Goal: Check status: Check status

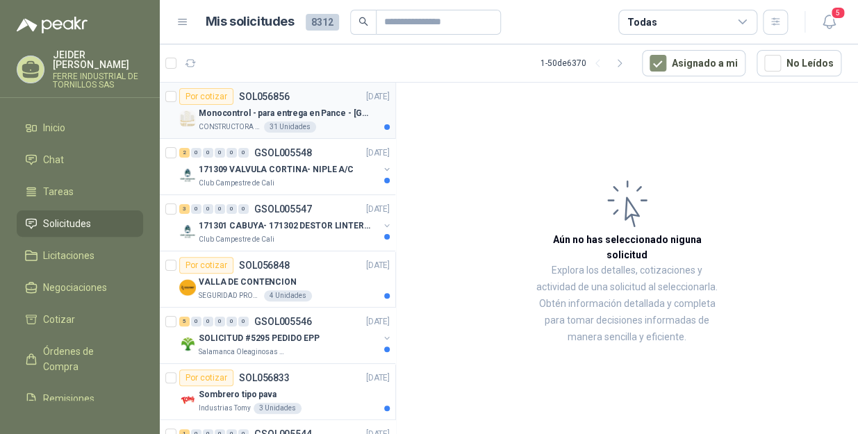
click at [345, 115] on p "Monocontrol - para entrega en Pance - [GEOGRAPHIC_DATA]" at bounding box center [285, 113] width 173 height 13
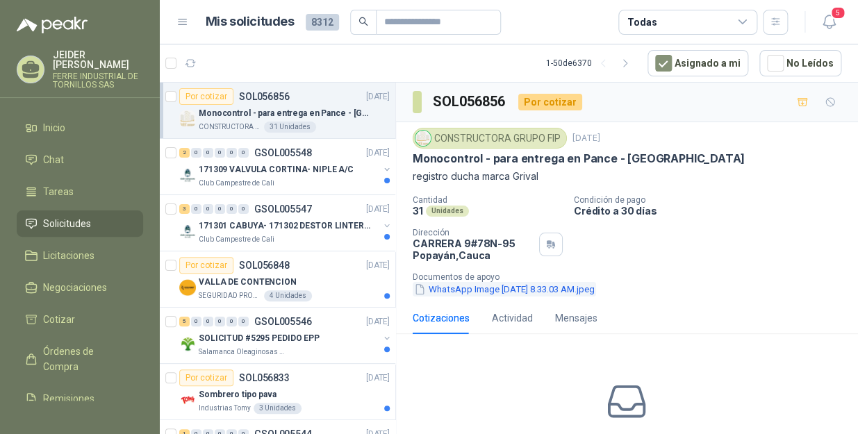
click at [484, 285] on button "WhatsApp Image [DATE] 8.33.03 AM.jpeg" at bounding box center [504, 289] width 183 height 15
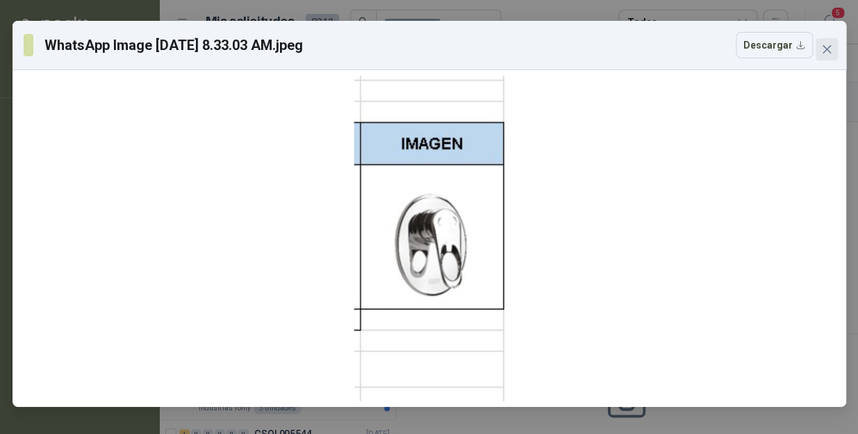
click at [829, 53] on icon "close" at bounding box center [826, 49] width 8 height 8
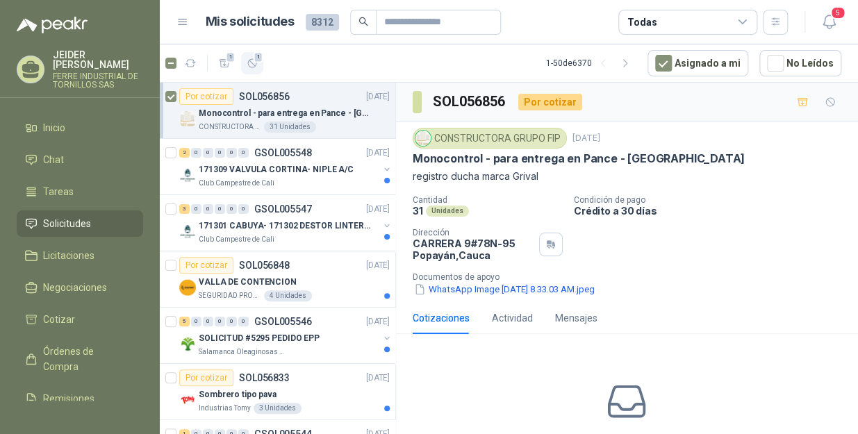
click at [257, 59] on span "1" at bounding box center [259, 56] width 10 height 11
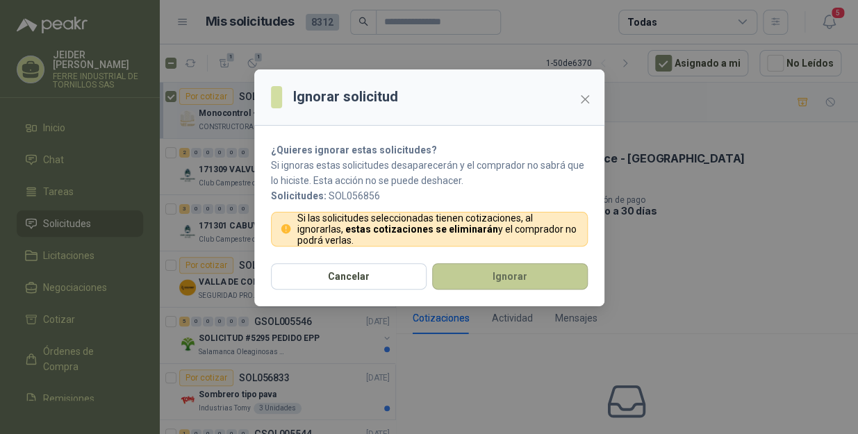
click at [545, 280] on button "Ignorar" at bounding box center [510, 276] width 156 height 26
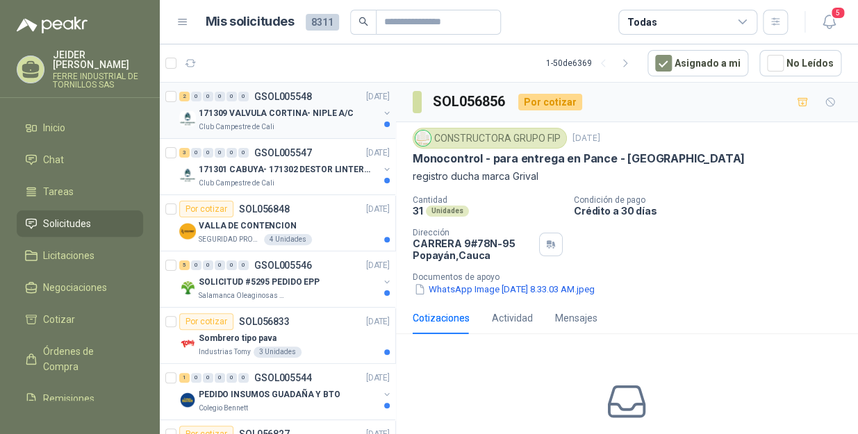
click at [339, 131] on div "Club Campestre de Cali" at bounding box center [289, 127] width 180 height 11
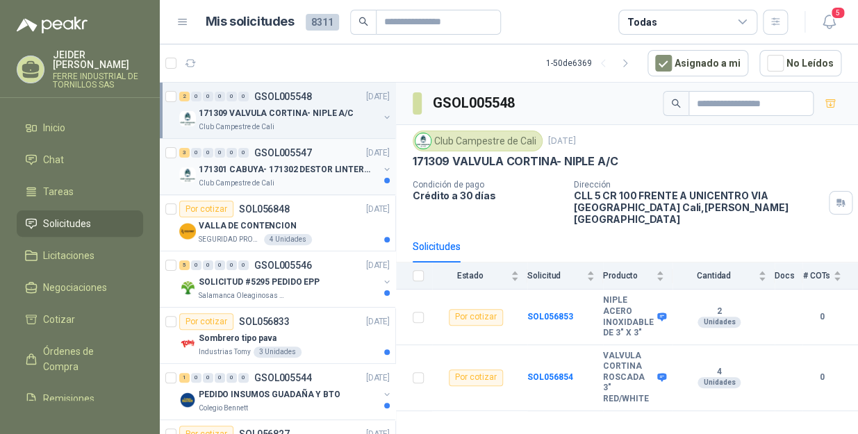
click at [313, 175] on p "171301 CABUYA- 171302 DESTOR LINTER- 171305 PINZA" at bounding box center [285, 169] width 173 height 13
